Goal: Transaction & Acquisition: Subscribe to service/newsletter

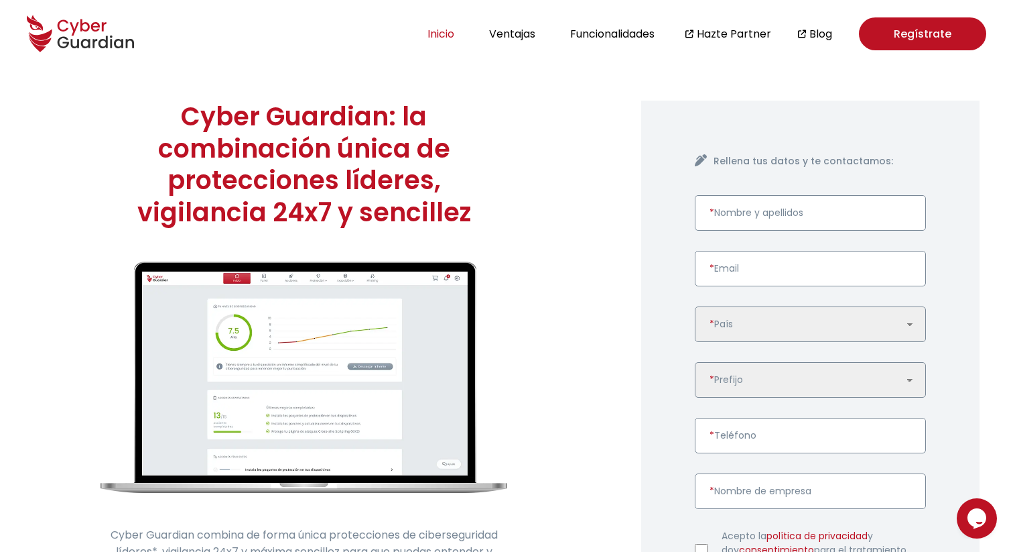
click at [448, 32] on button "Inicio" at bounding box center [441, 34] width 35 height 18
click at [436, 35] on button "Inicio" at bounding box center [441, 34] width 35 height 18
click at [880, 40] on link "Regístrate" at bounding box center [922, 33] width 127 height 33
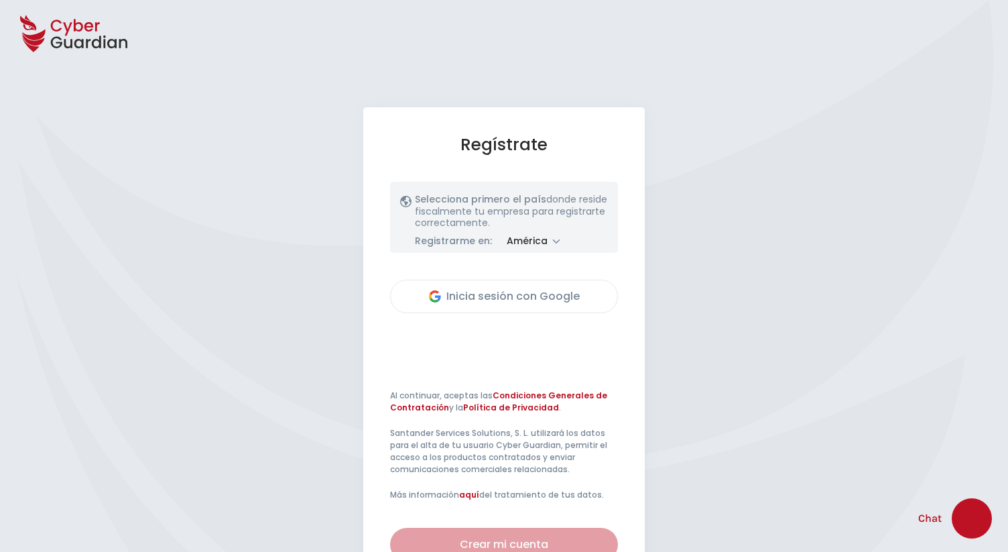
select select "América"
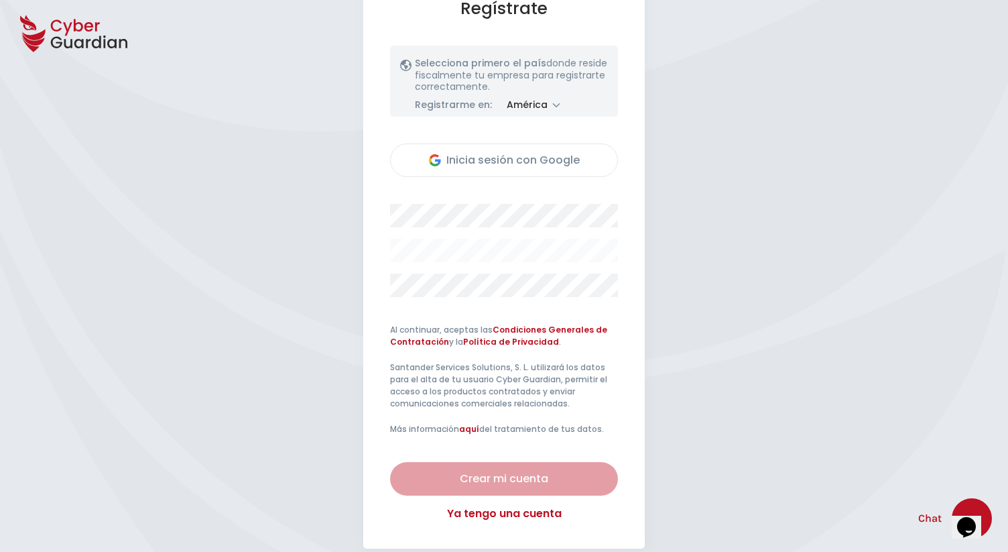
scroll to position [169, 0]
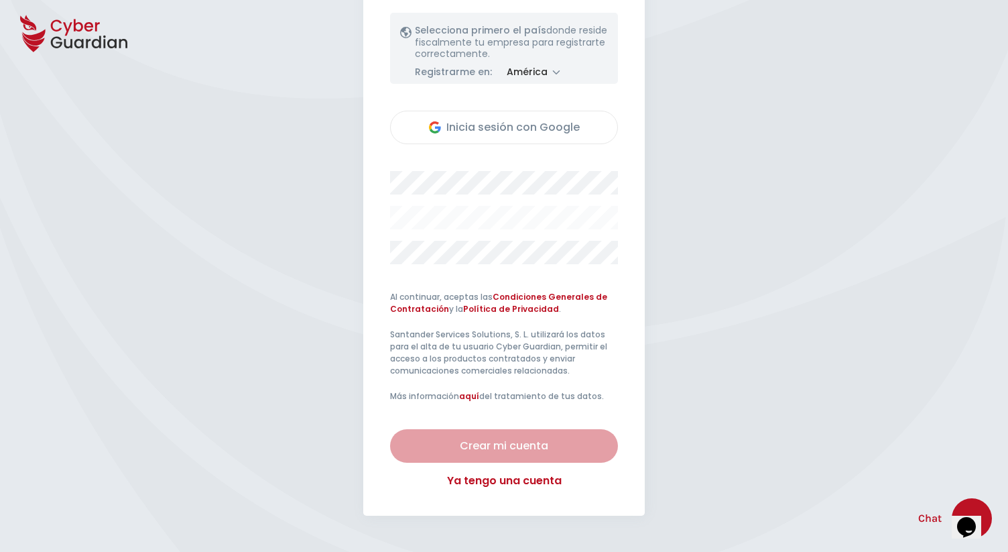
click at [446, 471] on div "Crear mi cuenta Ya tengo una cuenta" at bounding box center [504, 459] width 228 height 60
click at [446, 473] on link "Ya tengo una cuenta" at bounding box center [504, 481] width 228 height 16
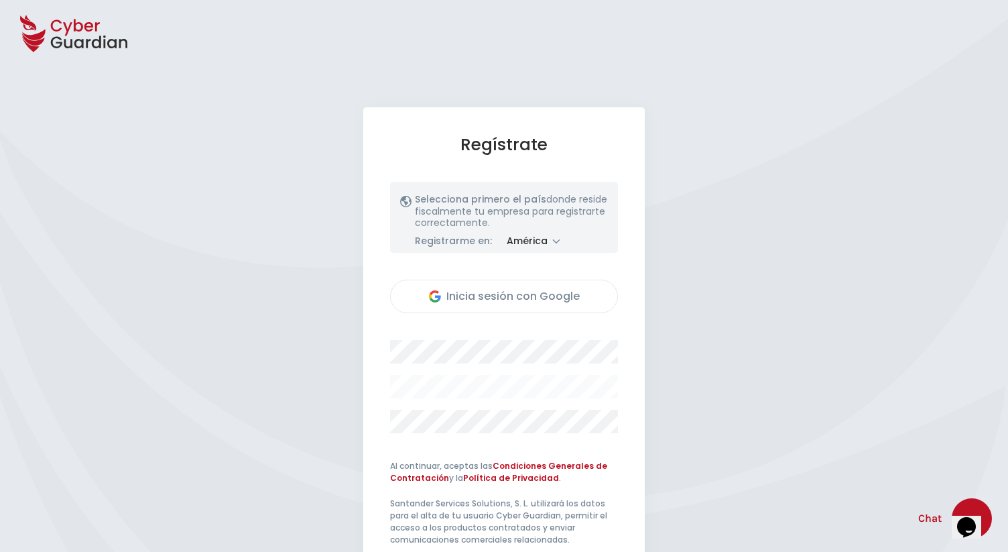
select select "América"
